Goal: Information Seeking & Learning: Learn about a topic

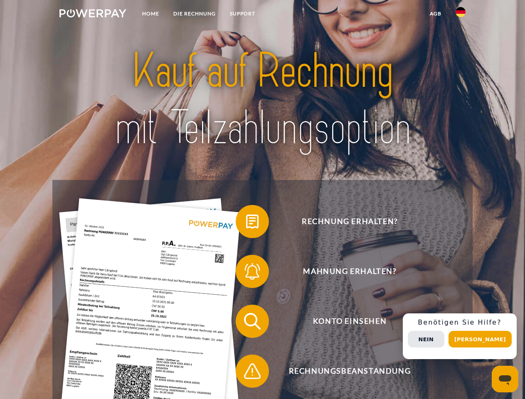
click at [93, 15] on img at bounding box center [92, 13] width 67 height 8
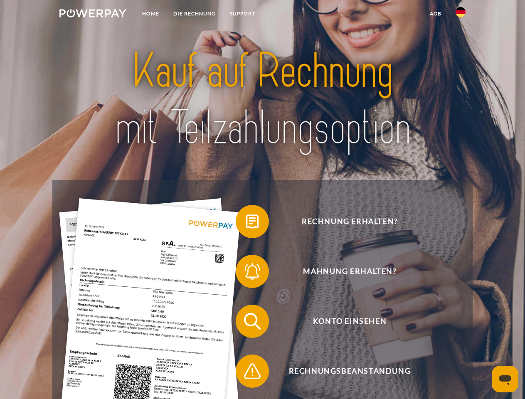
click at [461, 15] on img at bounding box center [461, 12] width 10 height 10
click at [435, 14] on link "agb" at bounding box center [436, 13] width 26 height 15
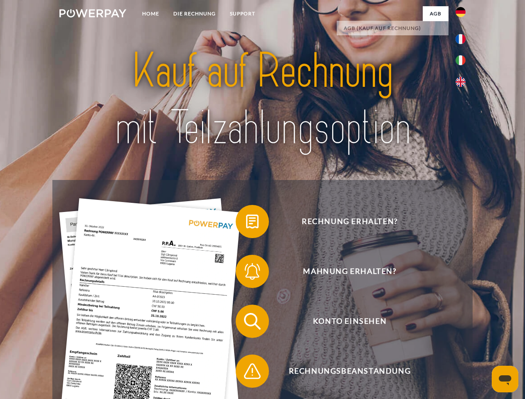
click at [246, 223] on span at bounding box center [240, 222] width 42 height 42
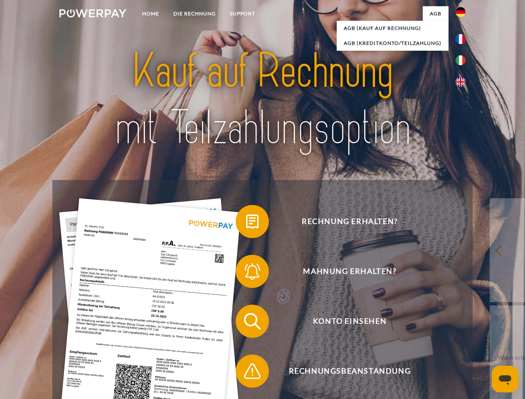
click at [246, 273] on span at bounding box center [240, 272] width 42 height 42
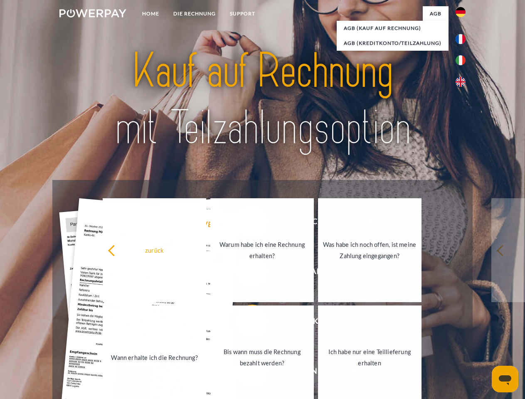
click at [246, 323] on link "Bis wann muss die Rechnung bezahlt werden?" at bounding box center [262, 358] width 104 height 104
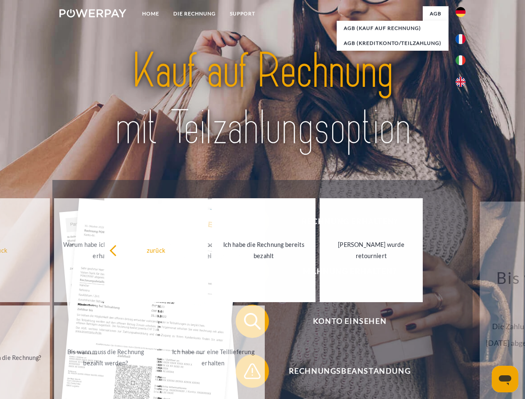
click at [246, 373] on span at bounding box center [240, 371] width 42 height 42
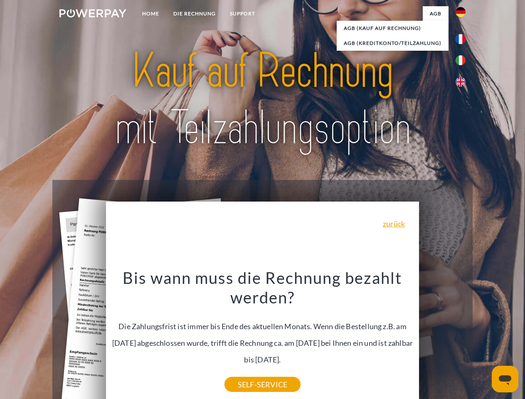
click at [463, 336] on div "Rechnung erhalten? Mahnung erhalten? Konto einsehen" at bounding box center [262, 346] width 420 height 333
click at [442, 338] on span "Konto einsehen" at bounding box center [350, 321] width 204 height 33
click at [483, 339] on header "Home DIE RECHNUNG SUPPORT" at bounding box center [262, 287] width 525 height 574
